Goal: Navigation & Orientation: Find specific page/section

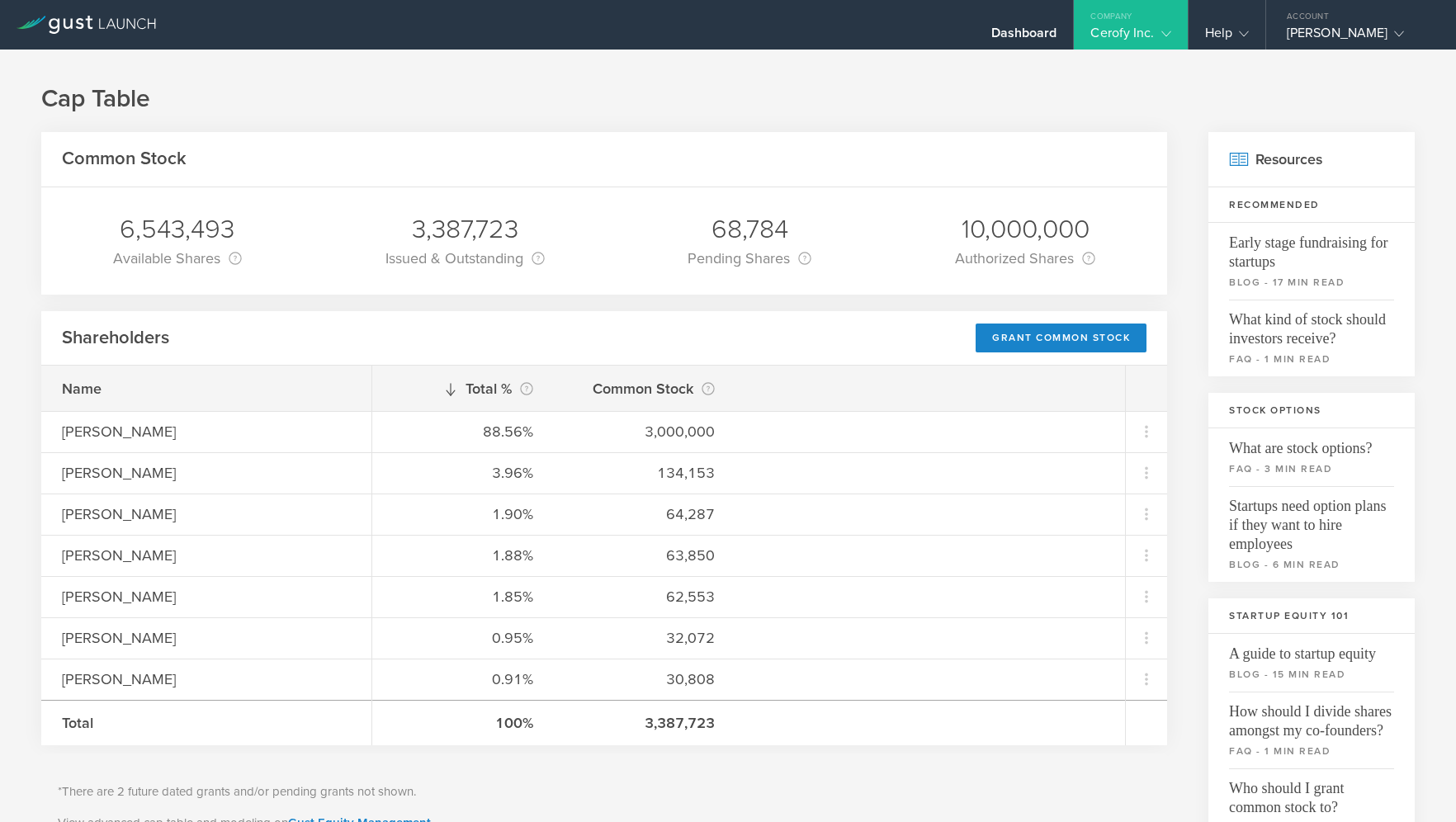
scroll to position [284, 0]
click at [1009, 31] on div "Dashboard" at bounding box center [1024, 37] width 66 height 25
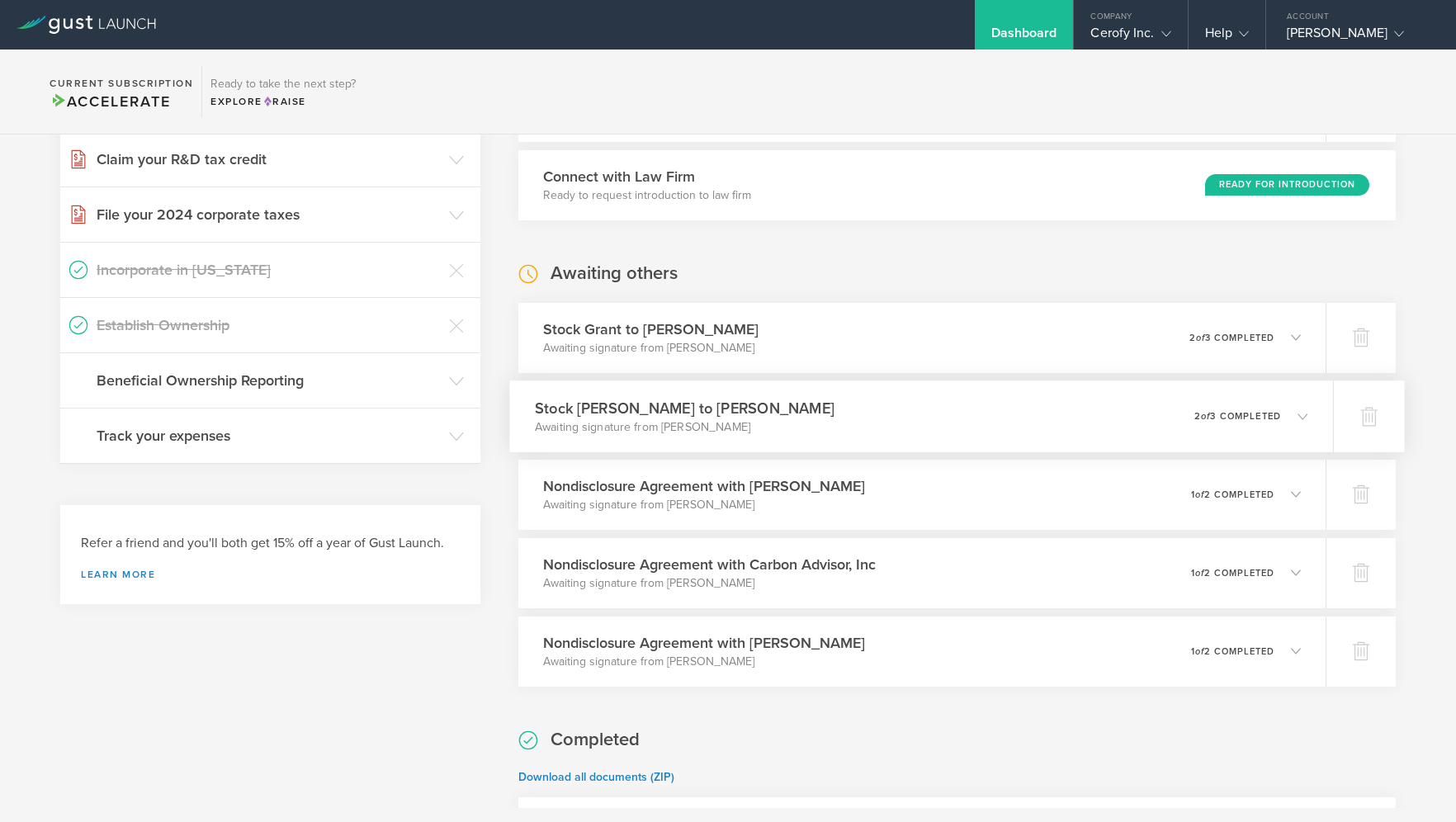
scroll to position [371, 0]
